Goal: Information Seeking & Learning: Learn about a topic

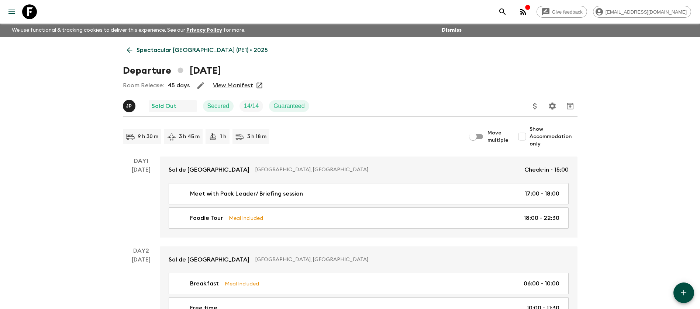
click at [164, 52] on p "Spectacular [GEOGRAPHIC_DATA] (PE1) • 2025" at bounding box center [201, 50] width 131 height 9
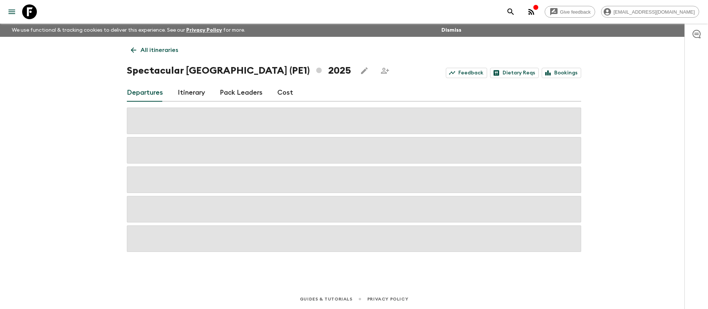
click at [149, 50] on p "All itineraries" at bounding box center [160, 50] width 38 height 9
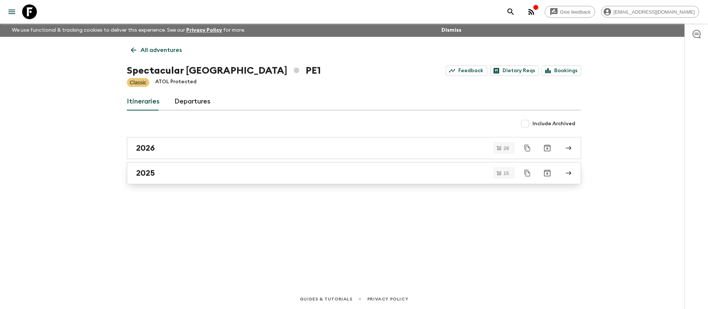
click at [149, 165] on link "2025" at bounding box center [354, 173] width 454 height 22
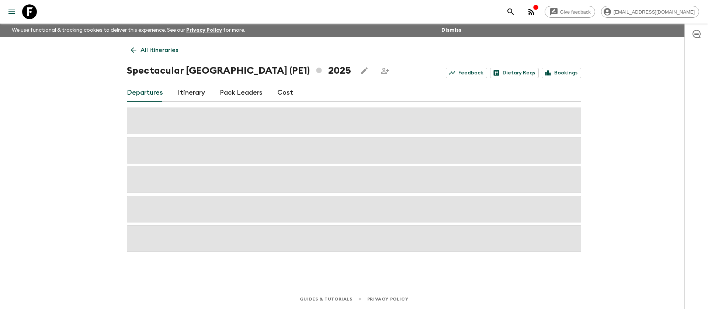
click at [185, 97] on link "Itinerary" at bounding box center [191, 93] width 27 height 18
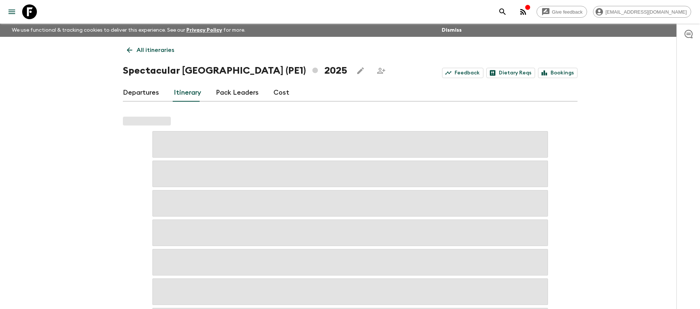
click at [146, 92] on link "Departures" at bounding box center [141, 93] width 36 height 18
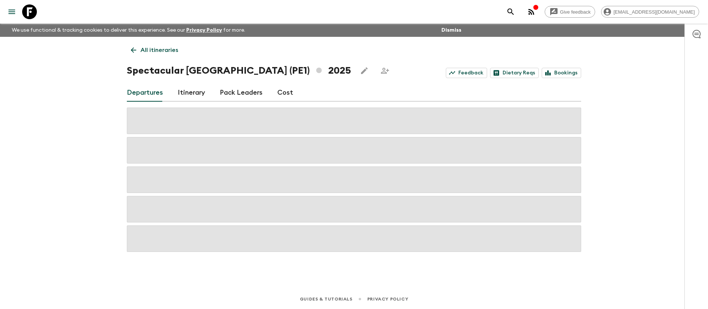
click at [164, 54] on p "All itineraries" at bounding box center [160, 50] width 38 height 9
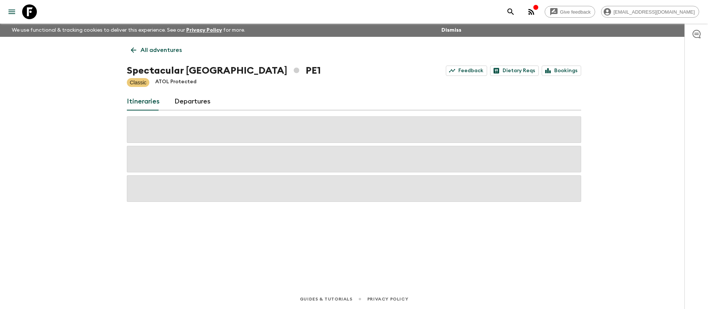
click at [190, 101] on link "Departures" at bounding box center [192, 102] width 36 height 18
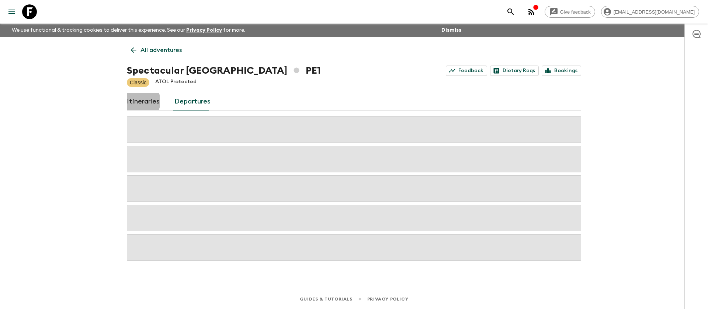
click at [135, 101] on link "Itineraries" at bounding box center [143, 102] width 33 height 18
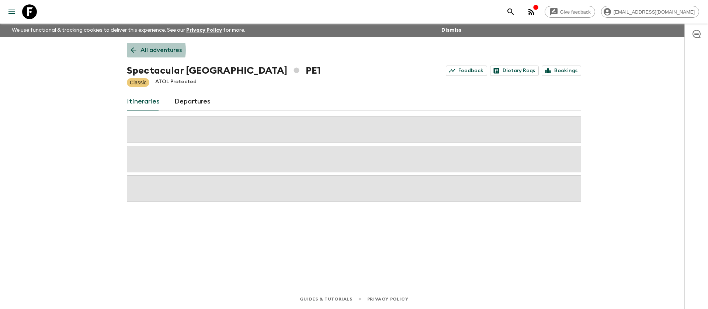
click at [142, 50] on p "All adventures" at bounding box center [161, 50] width 41 height 9
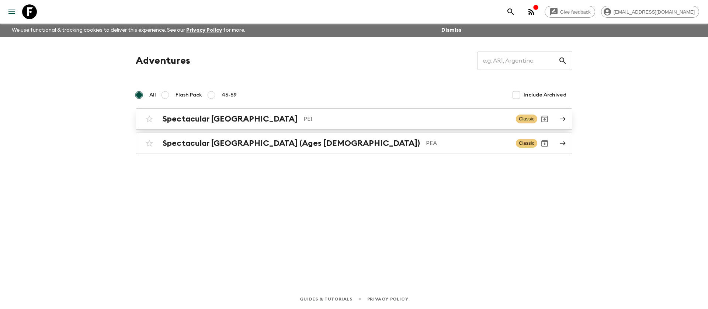
click at [254, 124] on div "Spectacular Peru PE1 Classic" at bounding box center [339, 119] width 395 height 15
